Goal: Task Accomplishment & Management: Use online tool/utility

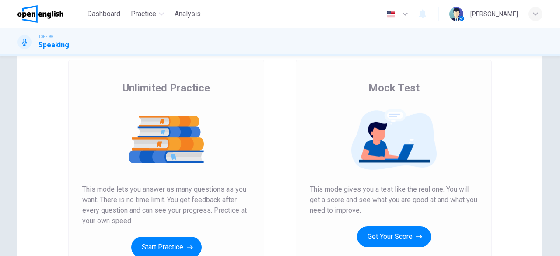
scroll to position [52, 0]
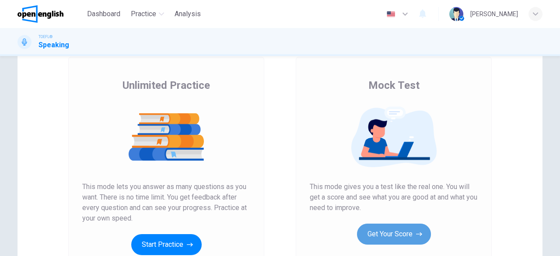
click at [394, 232] on button "Get Your Score" at bounding box center [394, 233] width 74 height 21
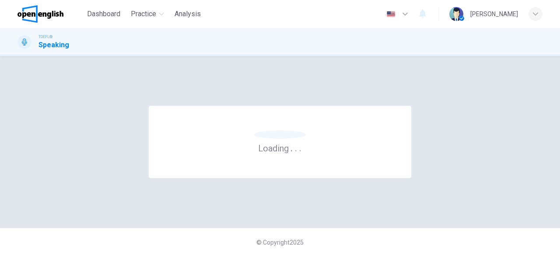
scroll to position [0, 0]
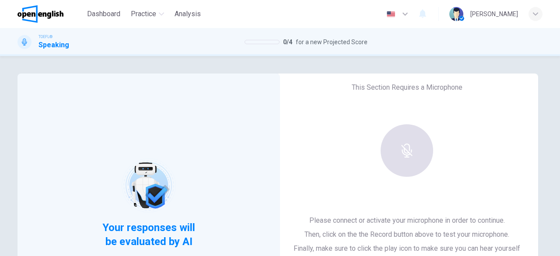
drag, startPoint x: 395, startPoint y: 232, endPoint x: 220, endPoint y: 99, distance: 219.4
click at [220, 99] on div "Your responses will be evaluated by AI This Section Requires a Microphone Pleas…" at bounding box center [279, 225] width 525 height 304
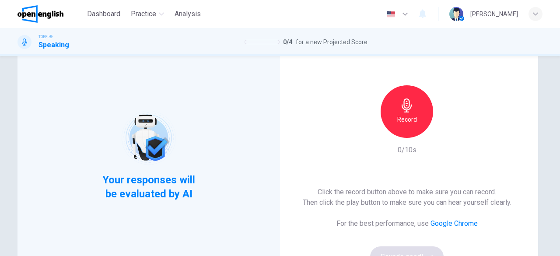
scroll to position [45, 0]
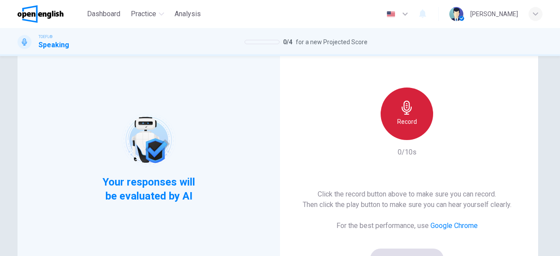
click at [380, 106] on div "Record" at bounding box center [406, 113] width 52 height 52
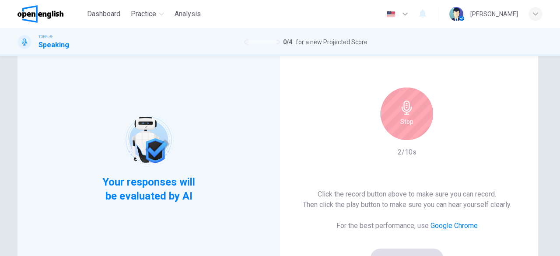
click at [380, 106] on div "Stop" at bounding box center [406, 113] width 52 height 52
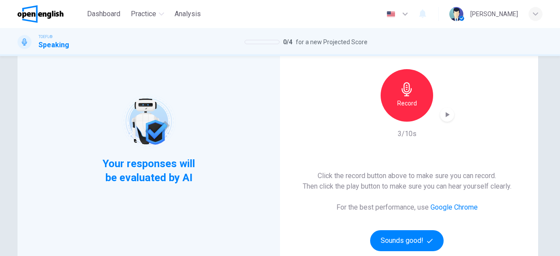
scroll to position [101, 0]
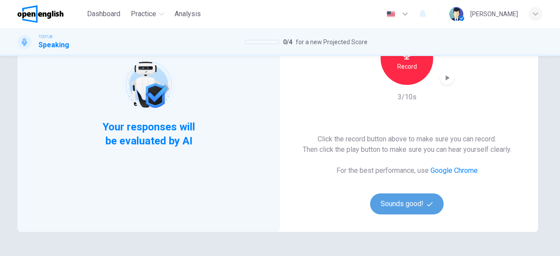
click at [417, 208] on button "Sounds good!" at bounding box center [406, 203] width 73 height 21
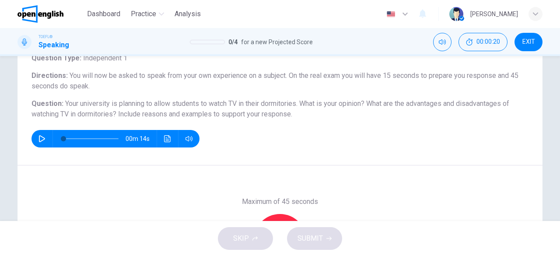
scroll to position [64, 0]
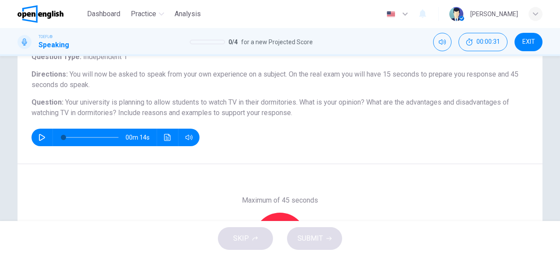
click at [38, 138] on icon "button" at bounding box center [41, 137] width 7 height 7
type input "*"
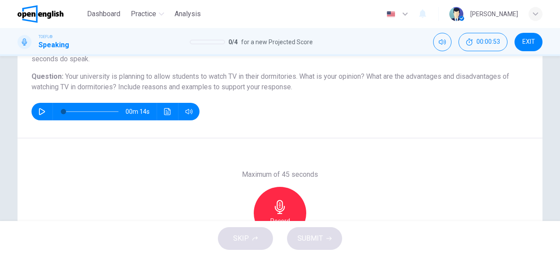
scroll to position [90, 0]
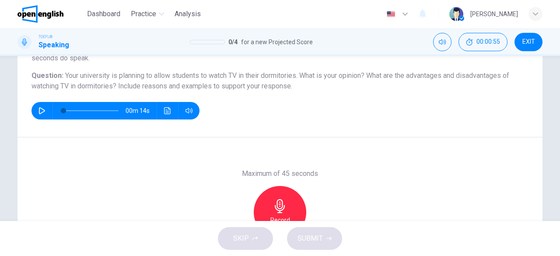
click at [282, 210] on icon "button" at bounding box center [280, 206] width 14 height 14
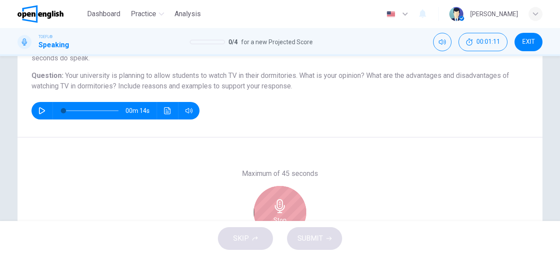
click at [282, 210] on icon "button" at bounding box center [280, 206] width 14 height 14
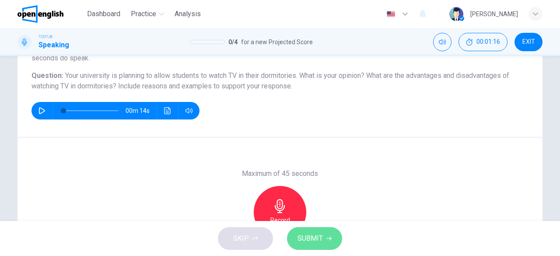
click at [309, 249] on button "SUBMIT" at bounding box center [314, 238] width 55 height 23
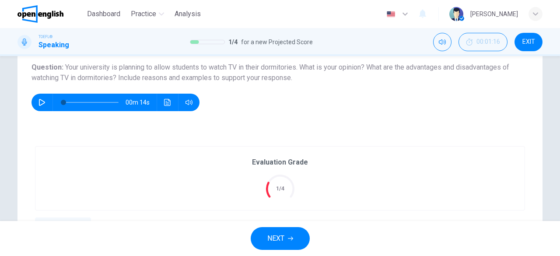
scroll to position [109, 0]
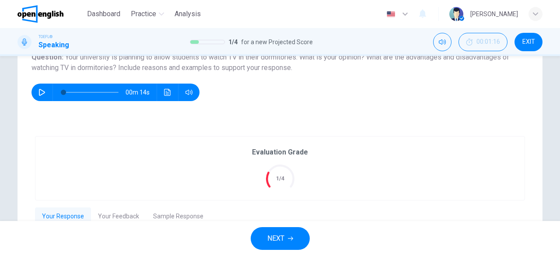
drag, startPoint x: 555, startPoint y: 156, endPoint x: 559, endPoint y: 111, distance: 46.1
click at [559, 111] on div "Question 1 Question Type : Independent 1 Directions : You will now be asked to …" at bounding box center [280, 138] width 560 height 165
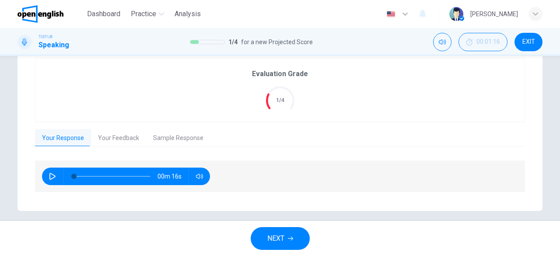
scroll to position [194, 0]
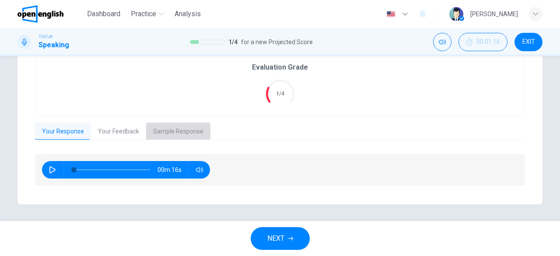
click at [168, 126] on button "Sample Response" at bounding box center [178, 131] width 64 height 18
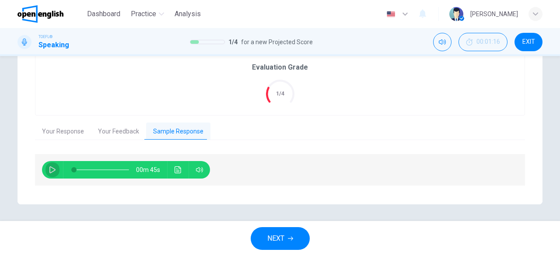
click at [49, 169] on icon "button" at bounding box center [52, 169] width 7 height 7
type input "**"
click at [116, 135] on button "Your Feedback" at bounding box center [118, 131] width 55 height 18
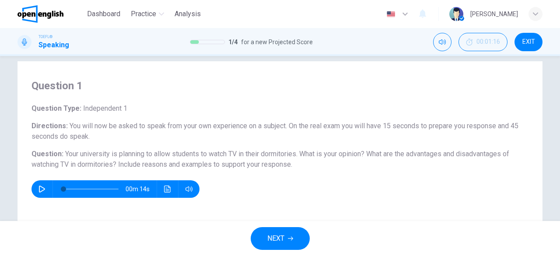
scroll to position [0, 0]
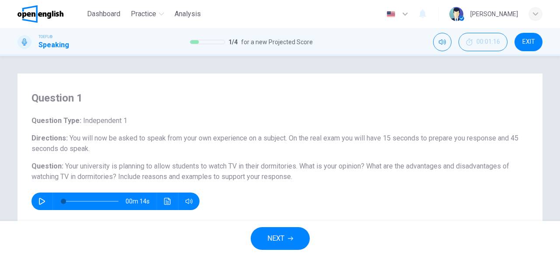
click at [289, 239] on icon "button" at bounding box center [290, 238] width 5 height 5
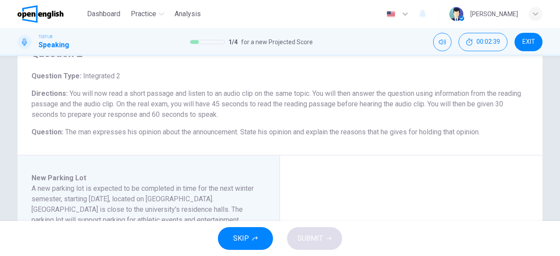
scroll to position [21, 0]
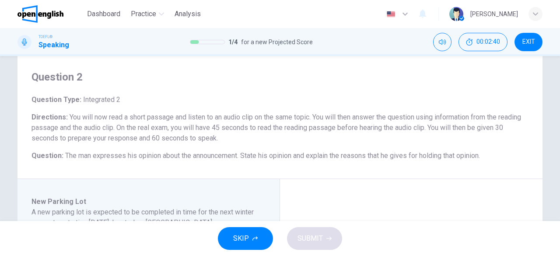
click at [525, 47] on button "EXIT" at bounding box center [528, 42] width 28 height 18
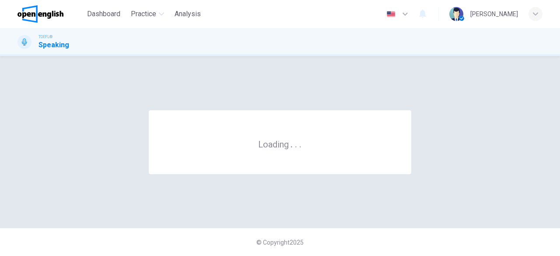
scroll to position [0, 0]
